Goal: Information Seeking & Learning: Learn about a topic

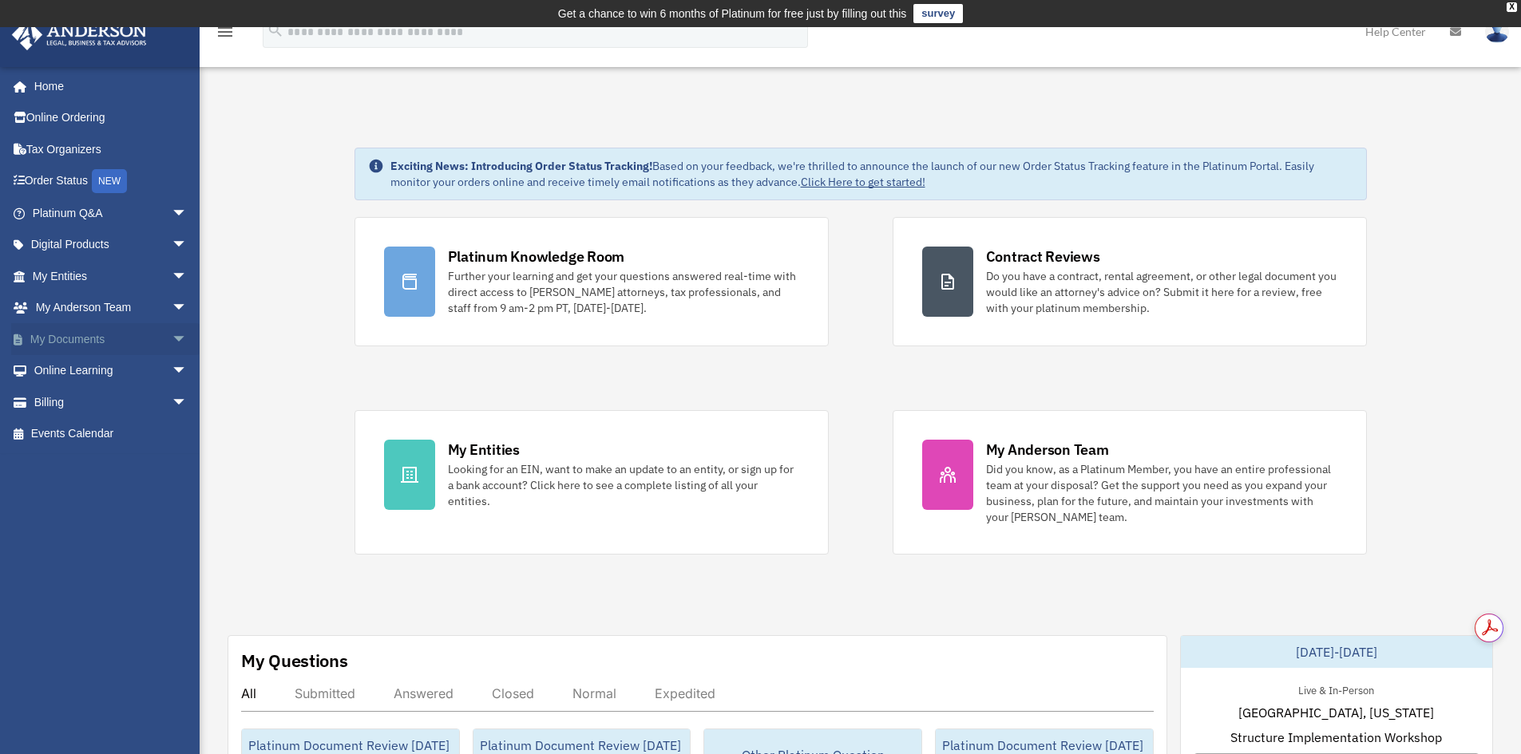
click at [172, 340] on span "arrow_drop_down" at bounding box center [188, 339] width 32 height 33
click at [84, 430] on link "Forms Library" at bounding box center [116, 434] width 189 height 32
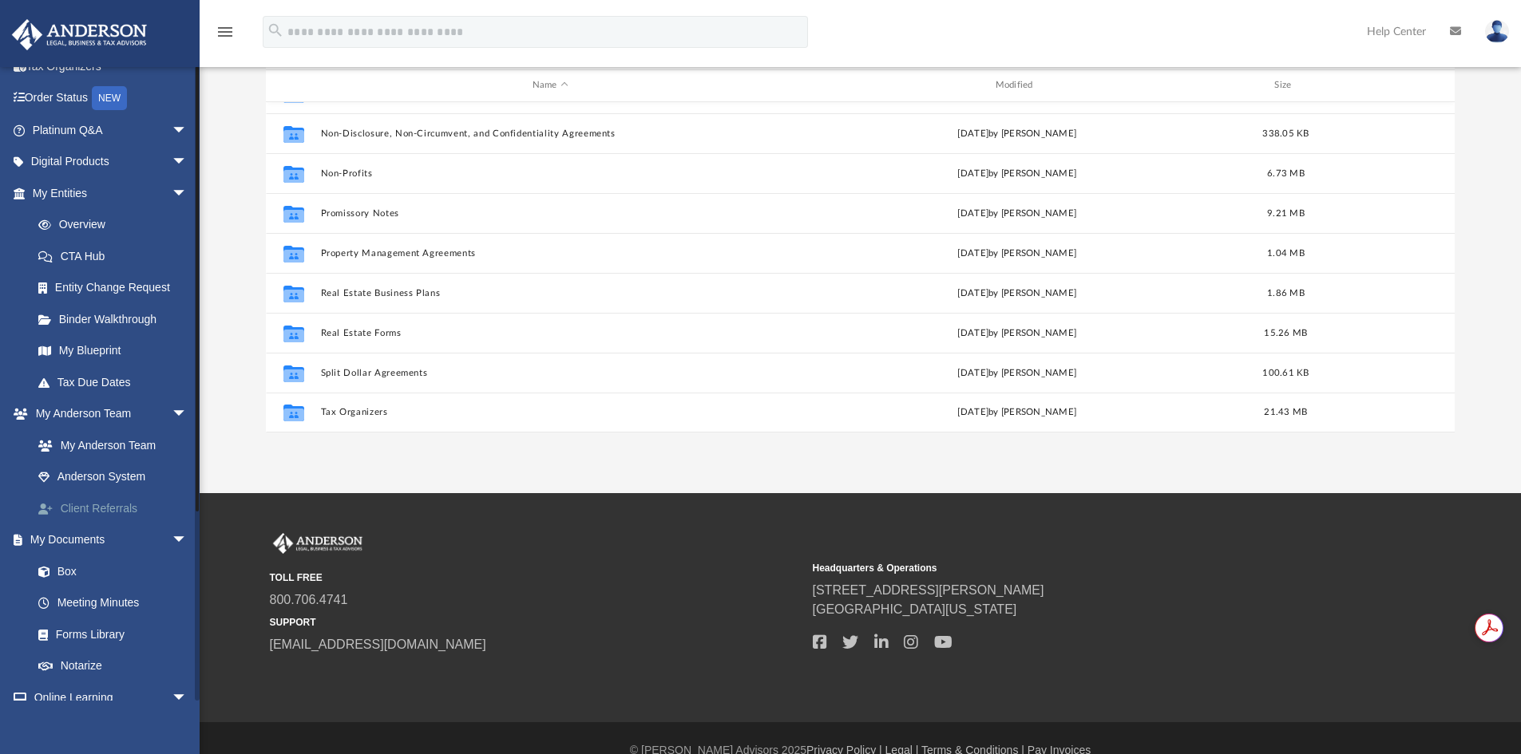
scroll to position [160, 0]
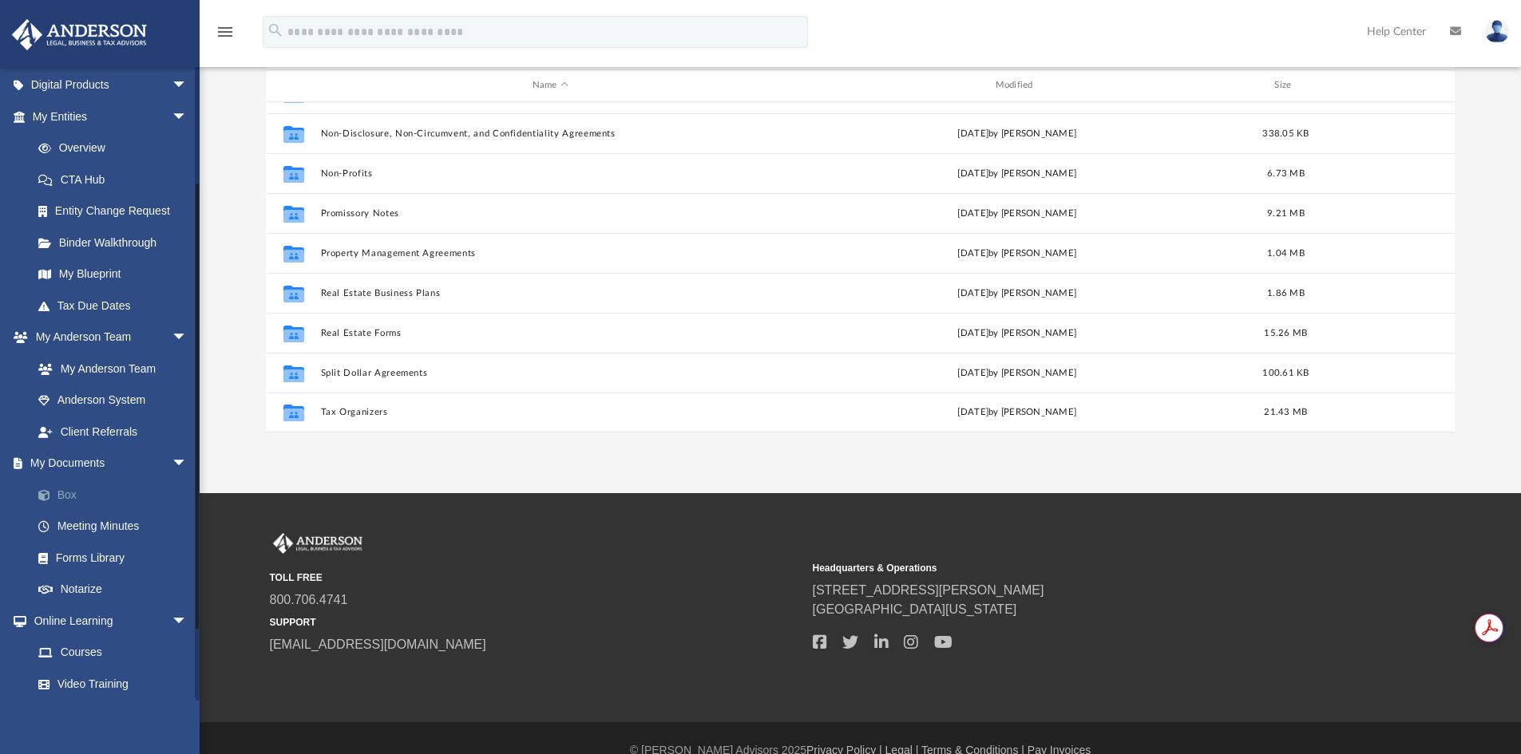
click at [60, 494] on link "Box" at bounding box center [116, 495] width 189 height 32
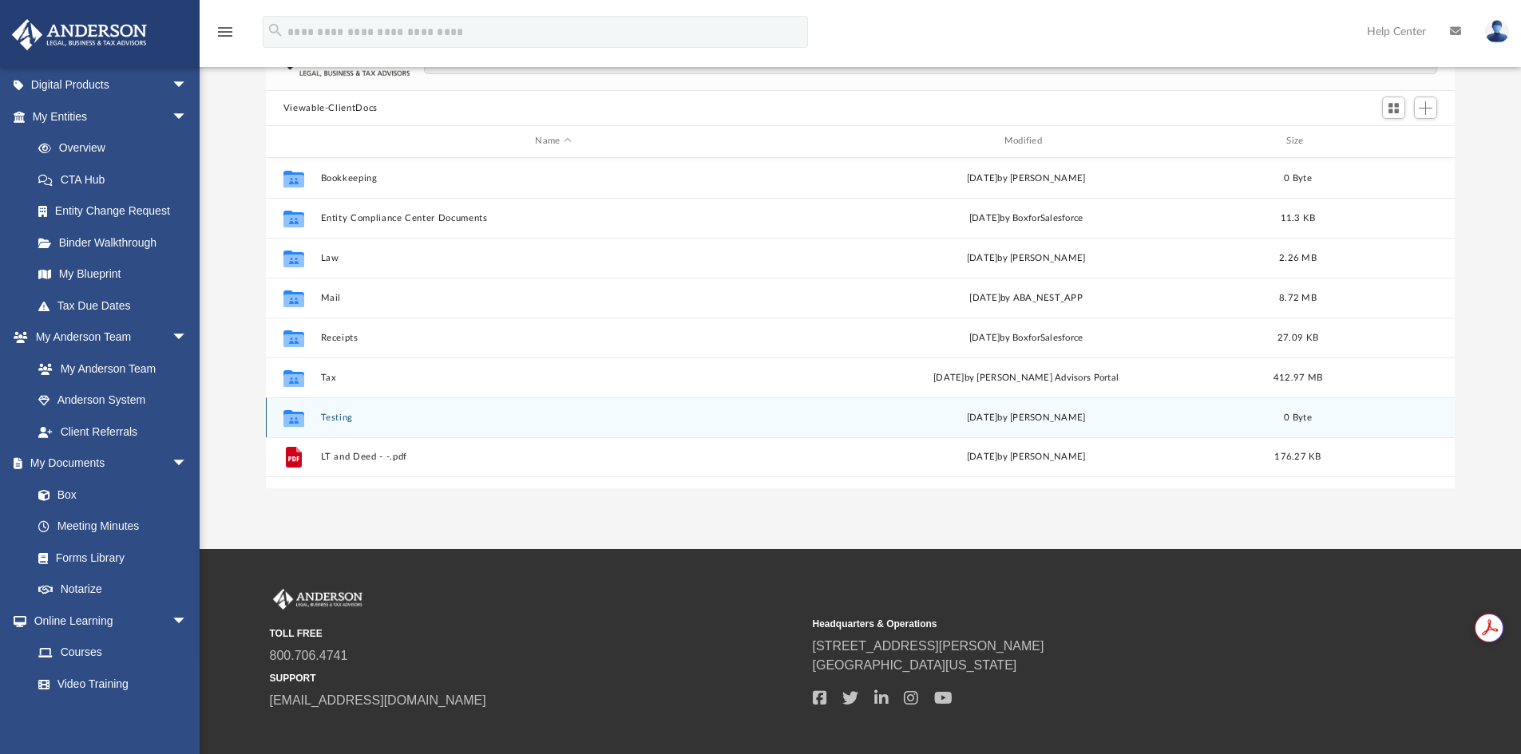
scroll to position [351, 1177]
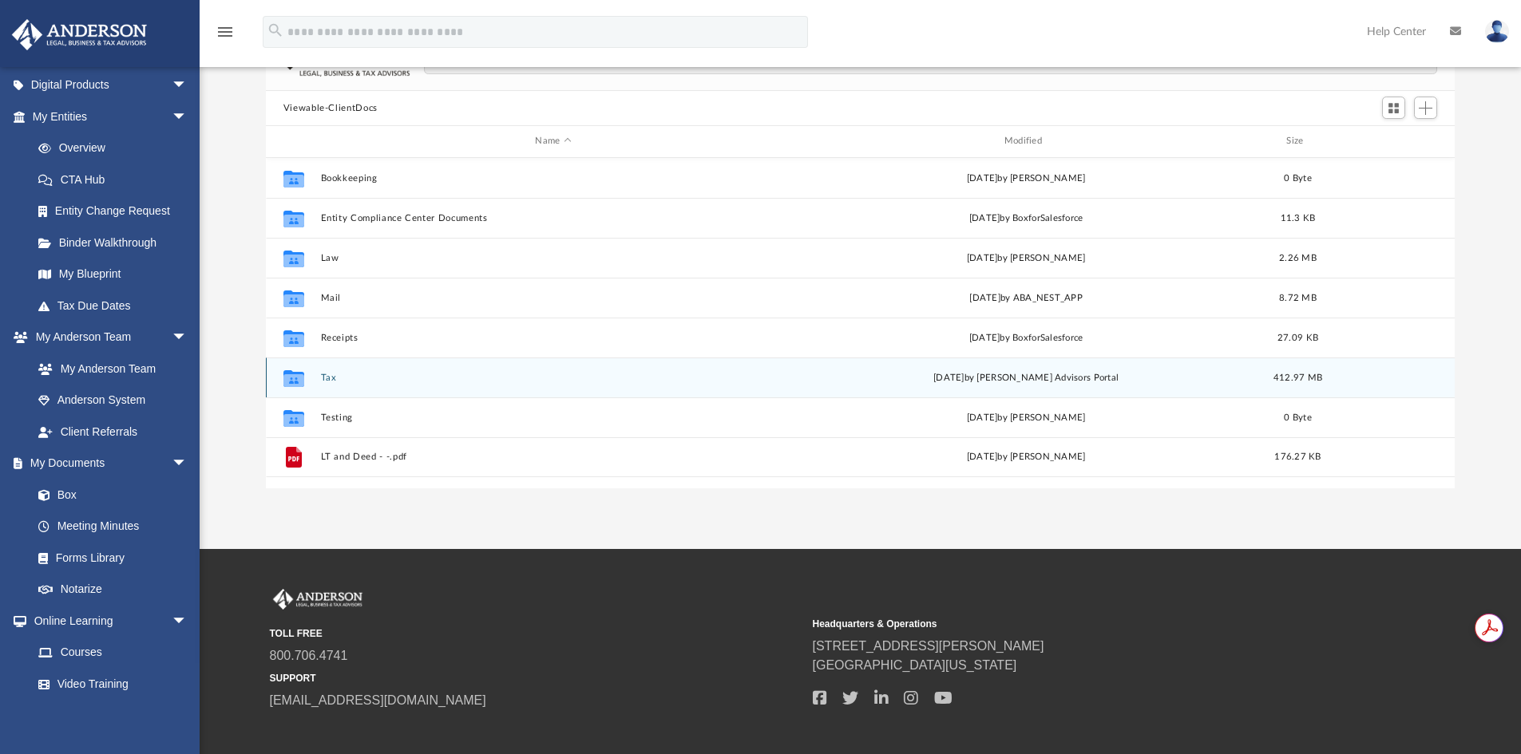
click at [322, 375] on button "Tax" at bounding box center [552, 378] width 465 height 10
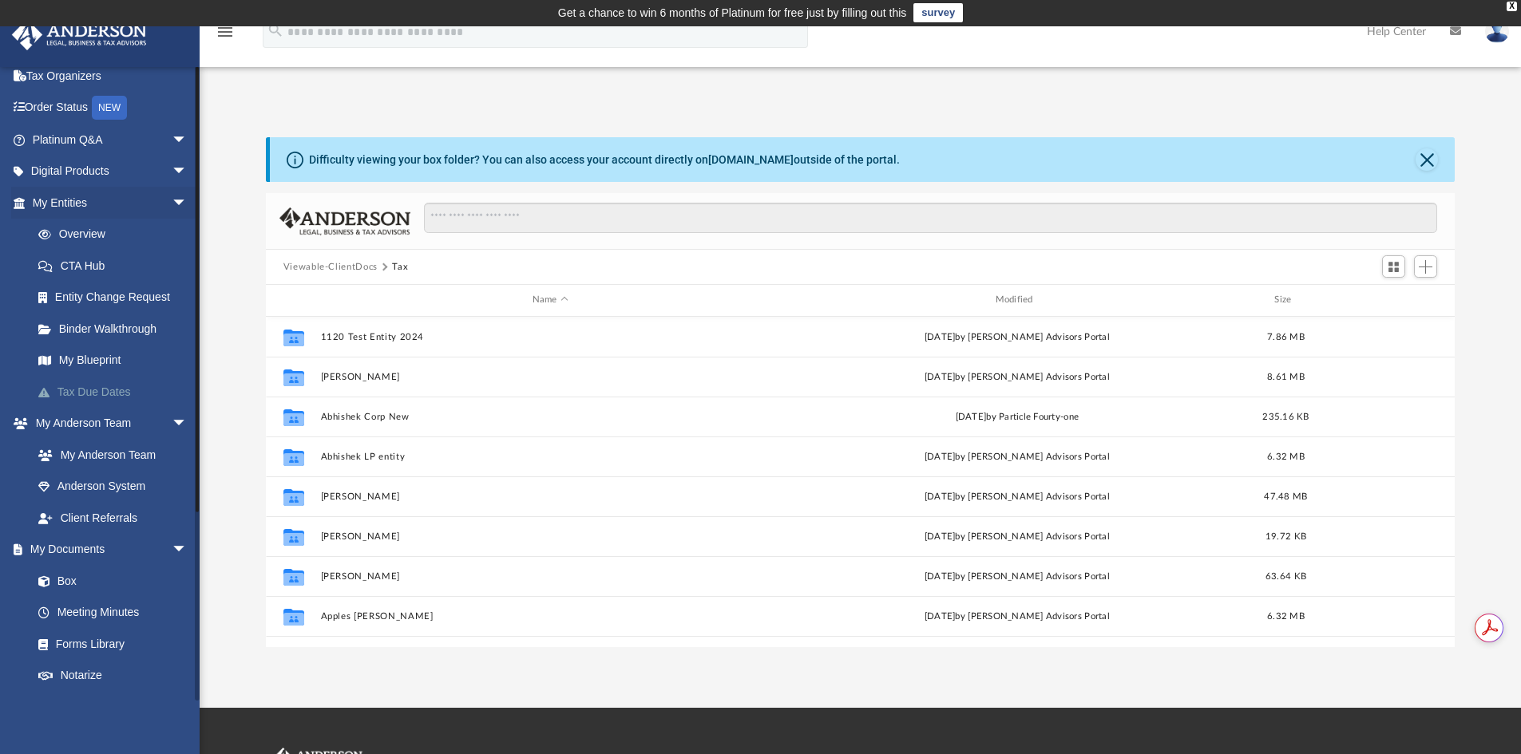
scroll to position [0, 0]
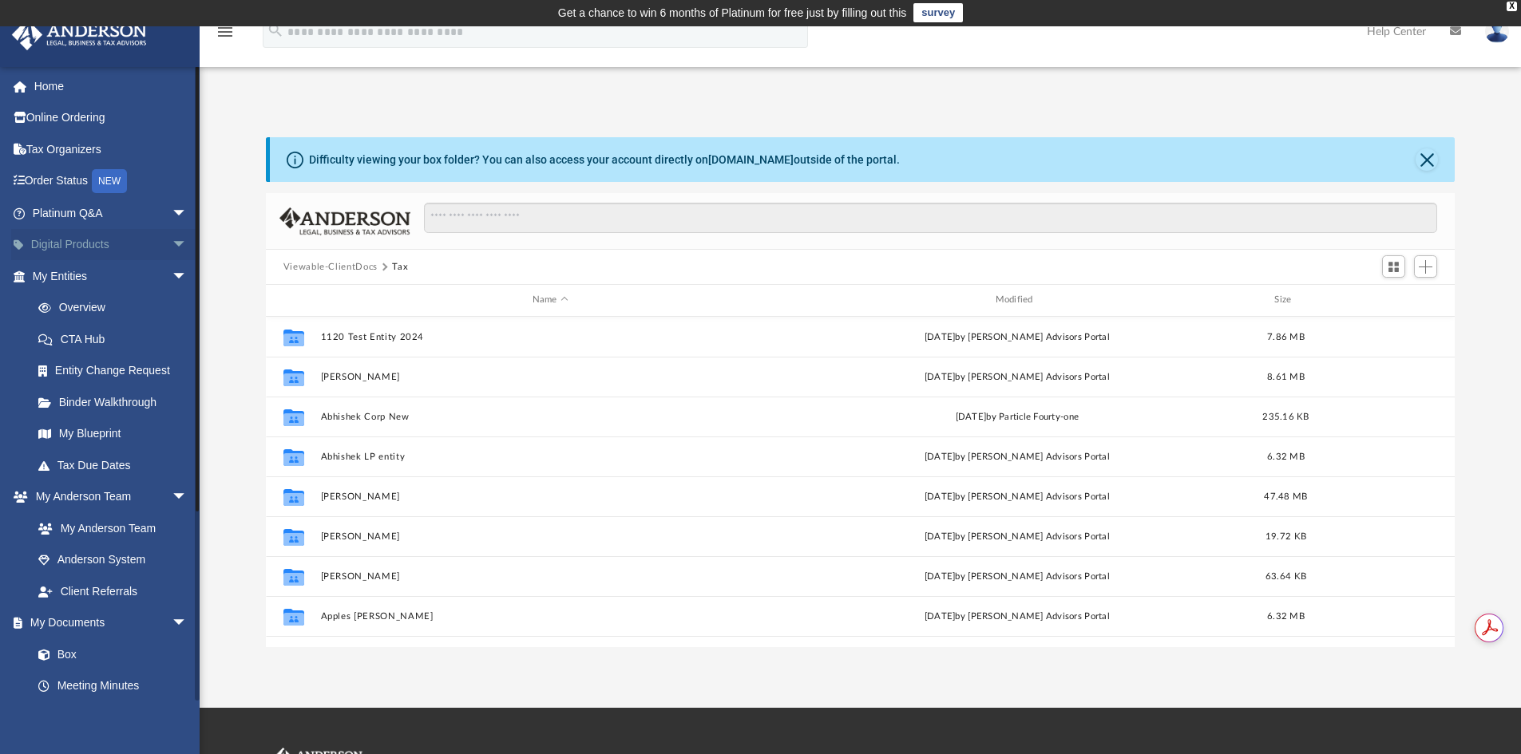
click at [172, 238] on span "arrow_drop_down" at bounding box center [188, 245] width 32 height 33
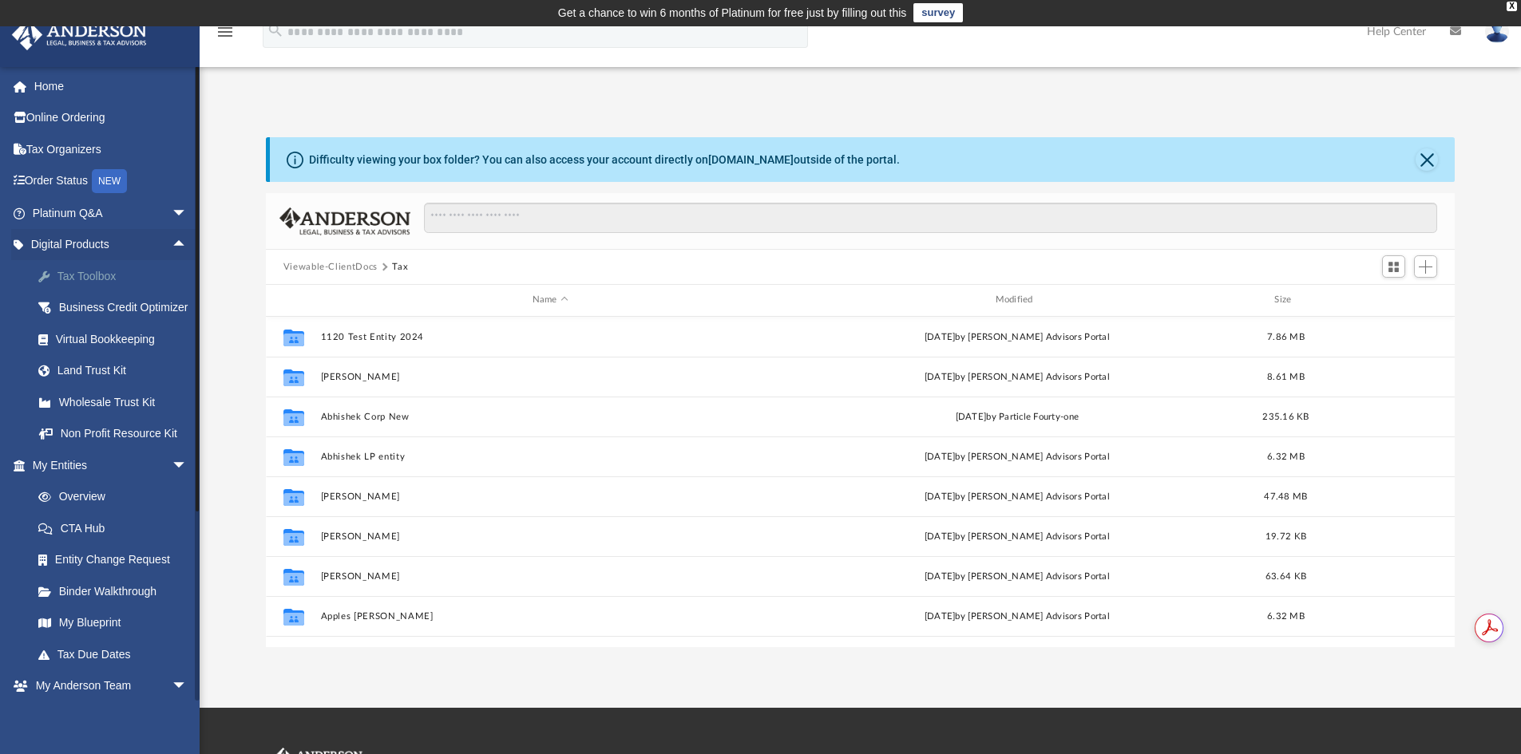
click at [76, 279] on div "Tax Toolbox" at bounding box center [124, 277] width 136 height 20
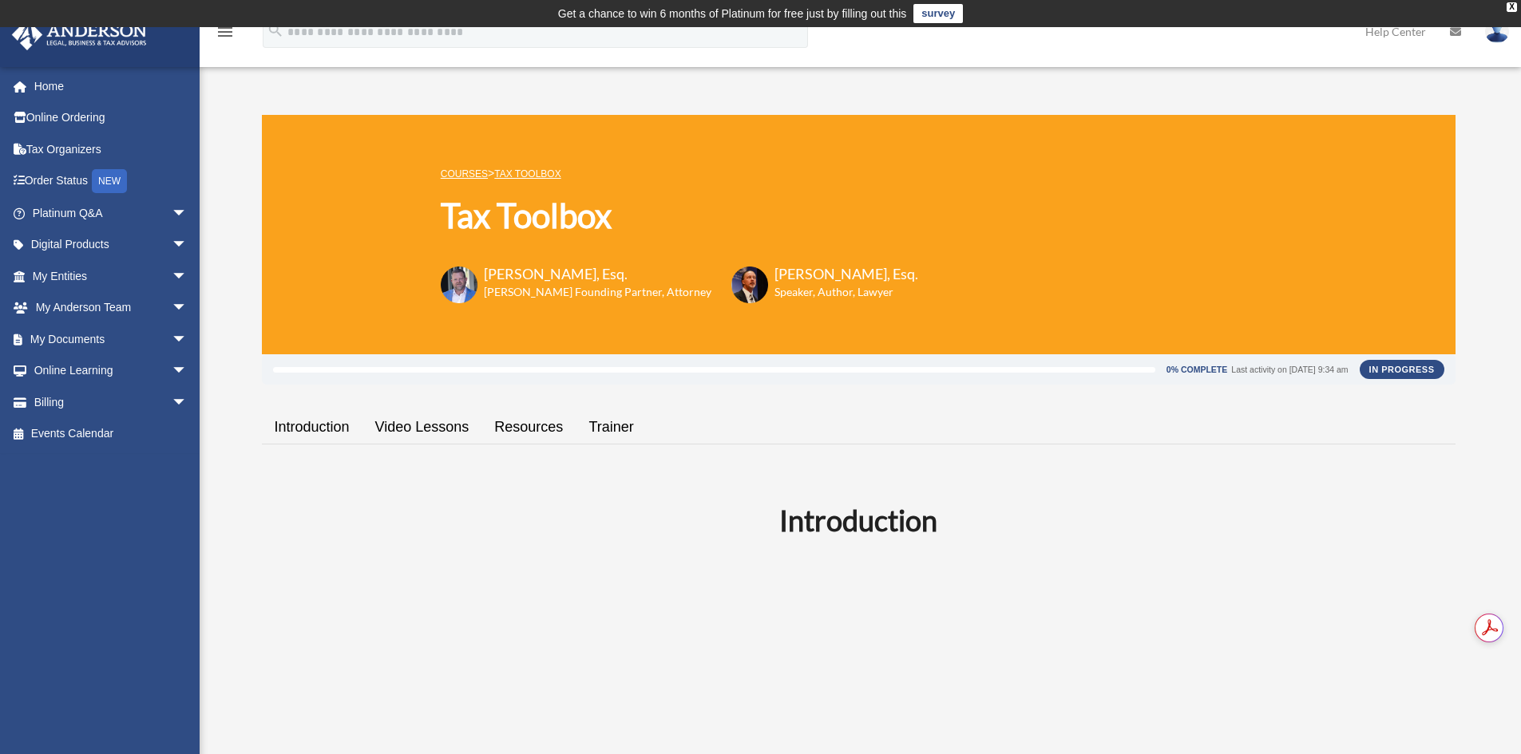
click at [519, 423] on link "Resources" at bounding box center [528, 427] width 94 height 45
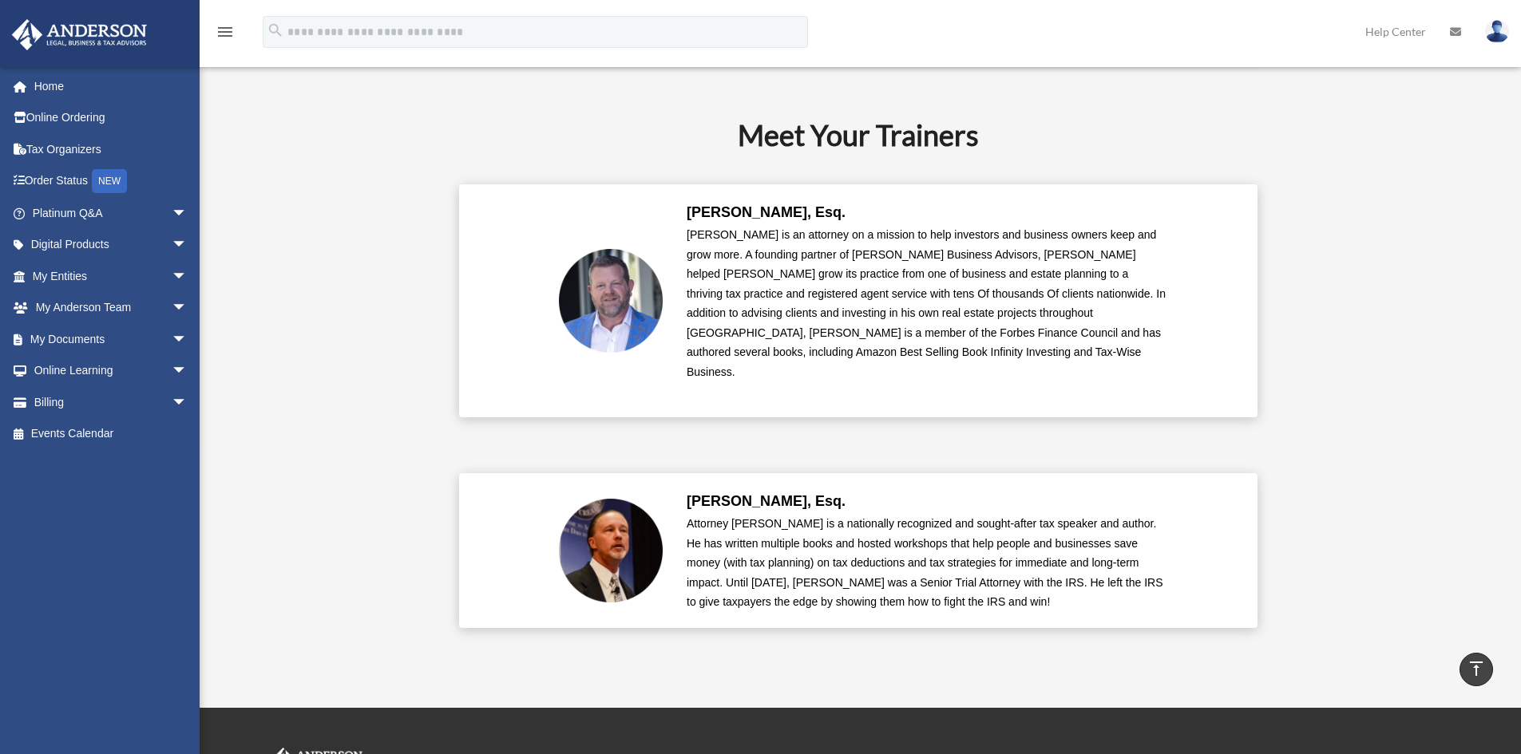
scroll to position [3469, 0]
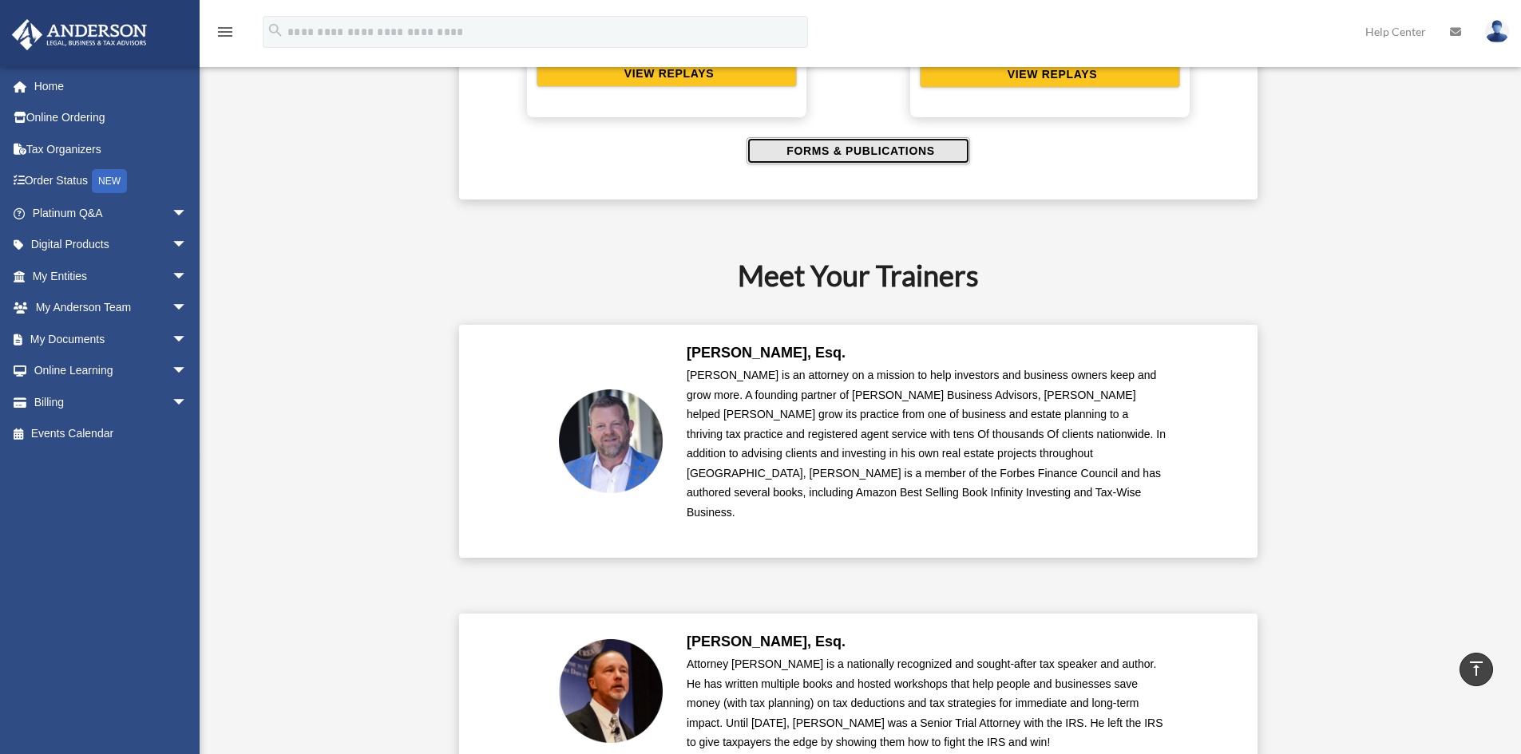
click at [847, 154] on span "FORMS & PUBLICATIONS" at bounding box center [857, 151] width 152 height 16
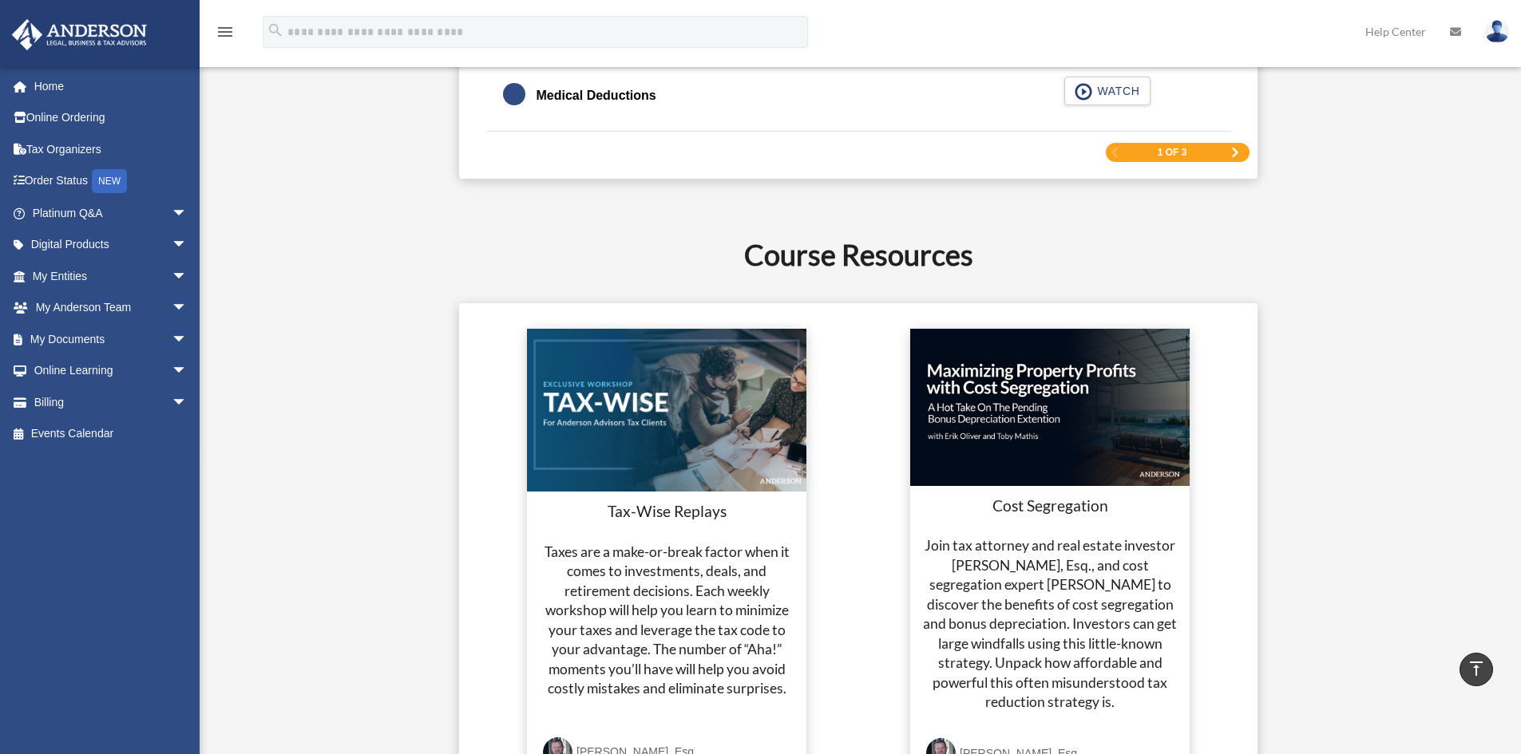
scroll to position [2910, 0]
